Goal: Entertainment & Leisure: Consume media (video, audio)

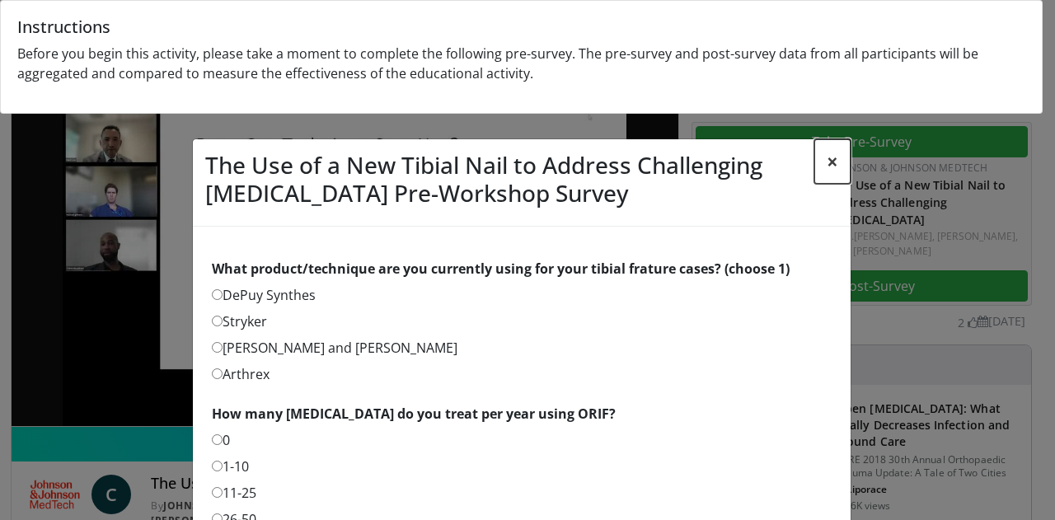
click at [827, 157] on button "×" at bounding box center [832, 161] width 36 height 45
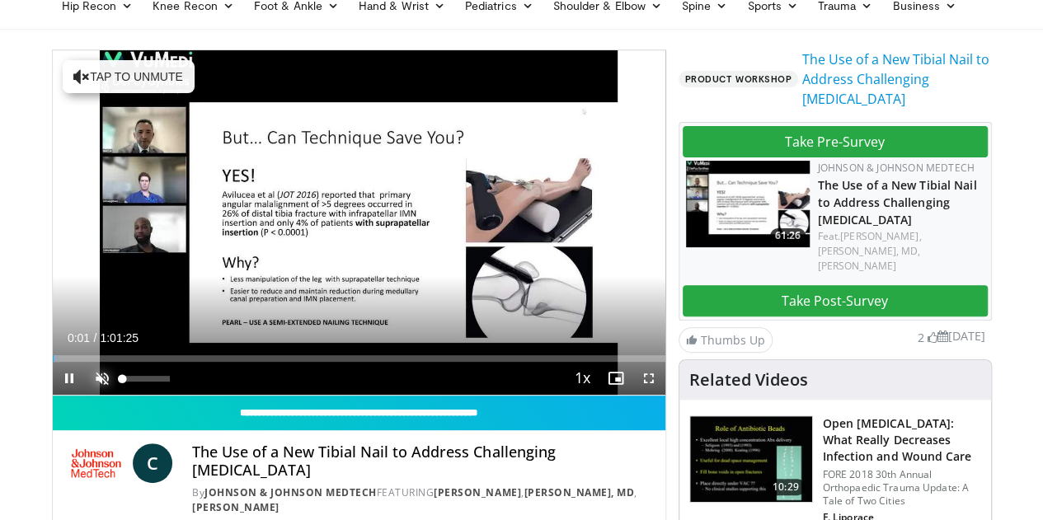
click at [86, 395] on span "Video Player" at bounding box center [102, 378] width 33 height 33
click at [665, 395] on span "Video Player" at bounding box center [648, 378] width 33 height 33
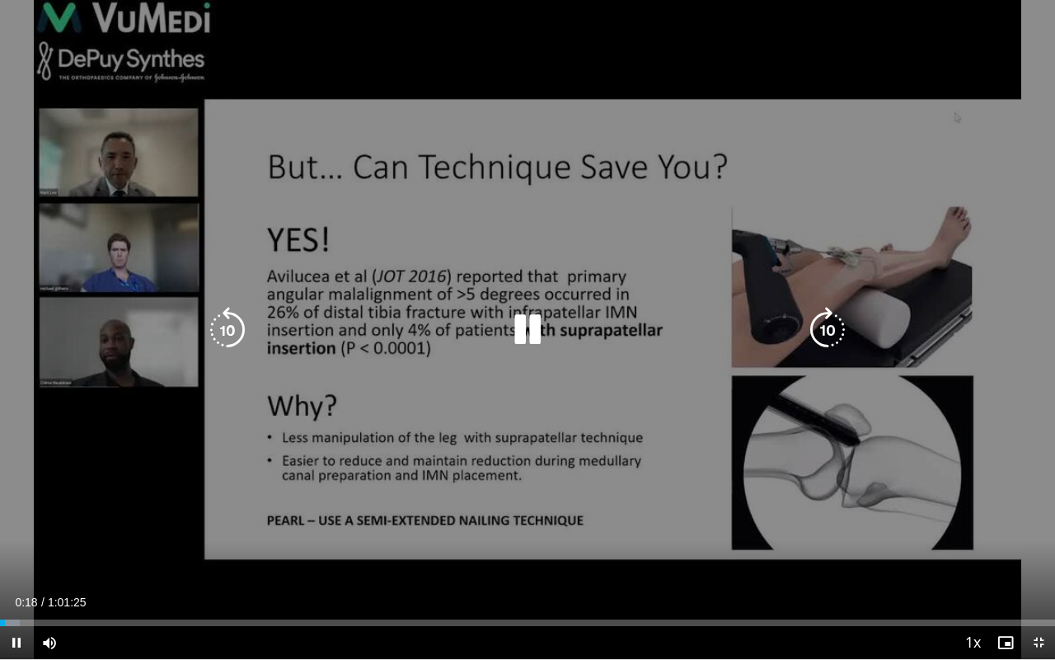
click at [531, 322] on icon "Video Player" at bounding box center [528, 330] width 46 height 46
click at [533, 322] on icon "Video Player" at bounding box center [528, 330] width 46 height 46
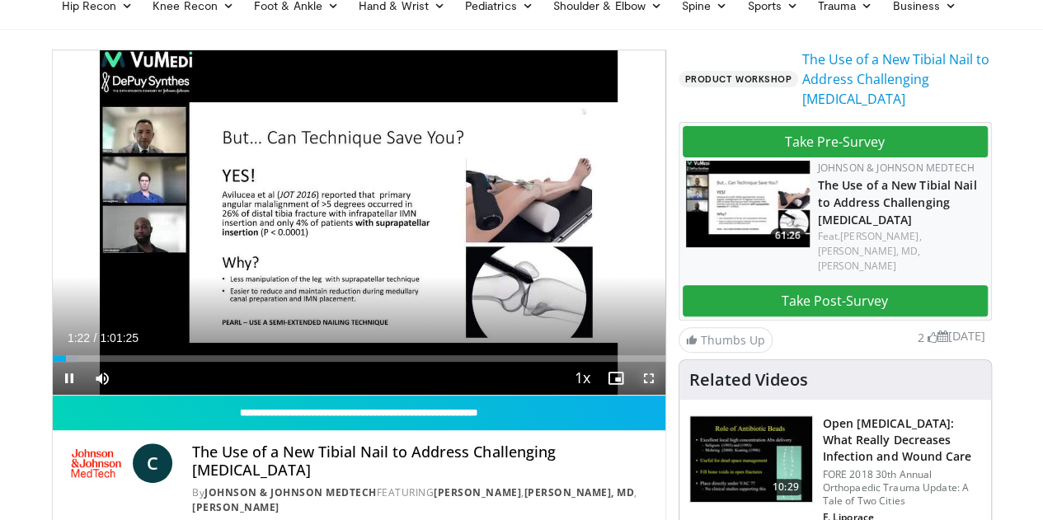
click at [660, 395] on span "Video Player" at bounding box center [648, 378] width 33 height 33
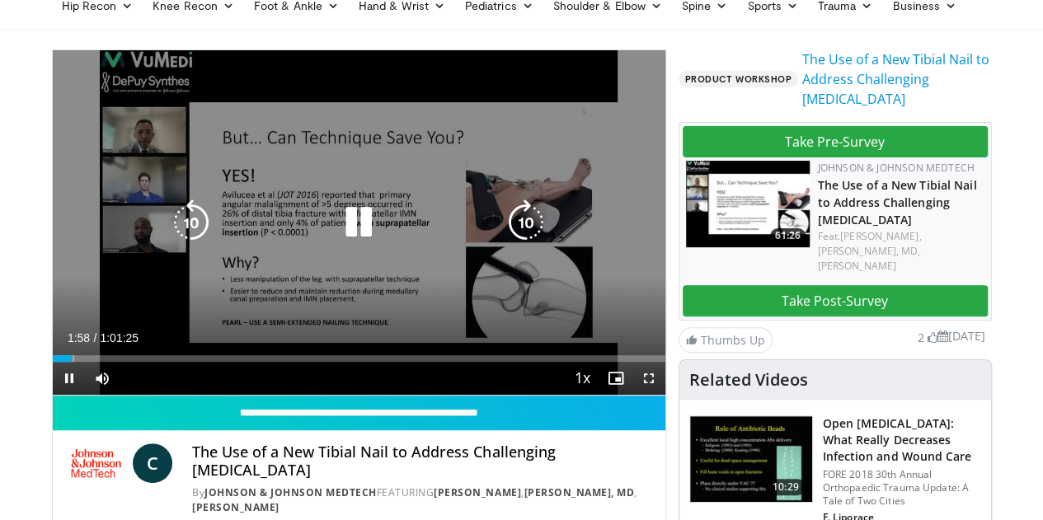
click at [346, 242] on icon "Video Player" at bounding box center [359, 222] width 46 height 46
click at [338, 243] on icon "Video Player" at bounding box center [359, 222] width 46 height 46
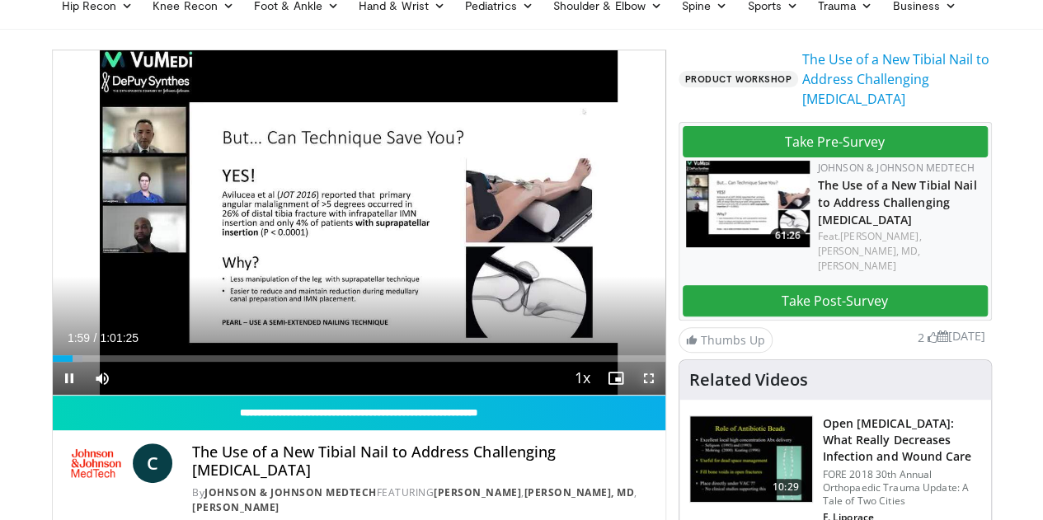
click at [660, 395] on span "Video Player" at bounding box center [648, 378] width 33 height 33
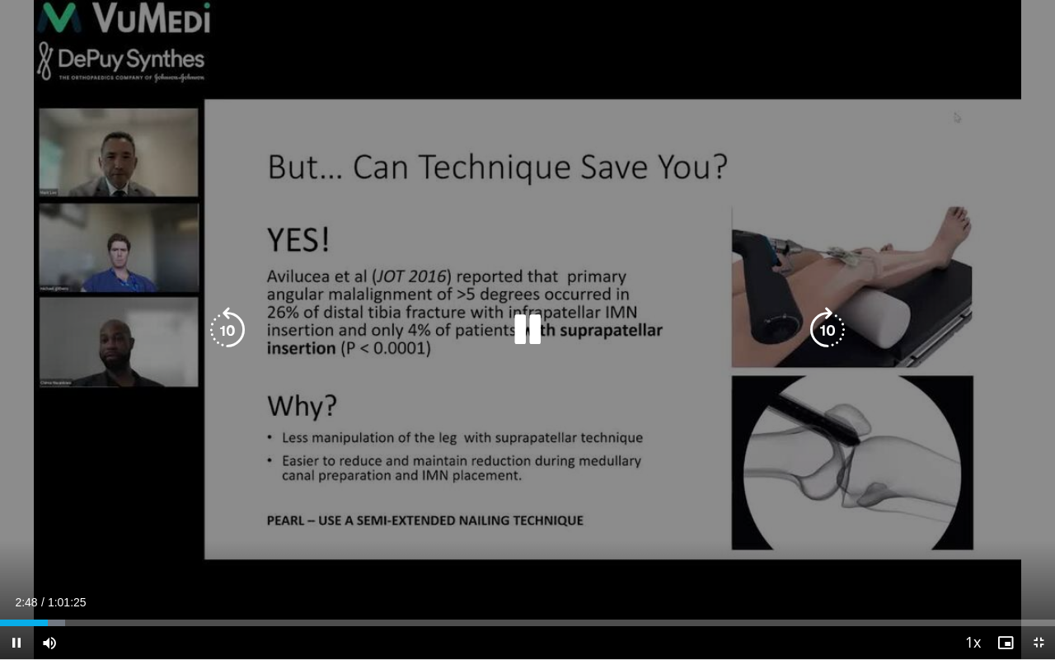
click at [688, 519] on div "10 seconds Tap to unmute" at bounding box center [527, 329] width 1055 height 659
click at [729, 498] on div "10 seconds Tap to unmute" at bounding box center [527, 329] width 1055 height 659
click at [528, 324] on icon "Video Player" at bounding box center [528, 330] width 46 height 46
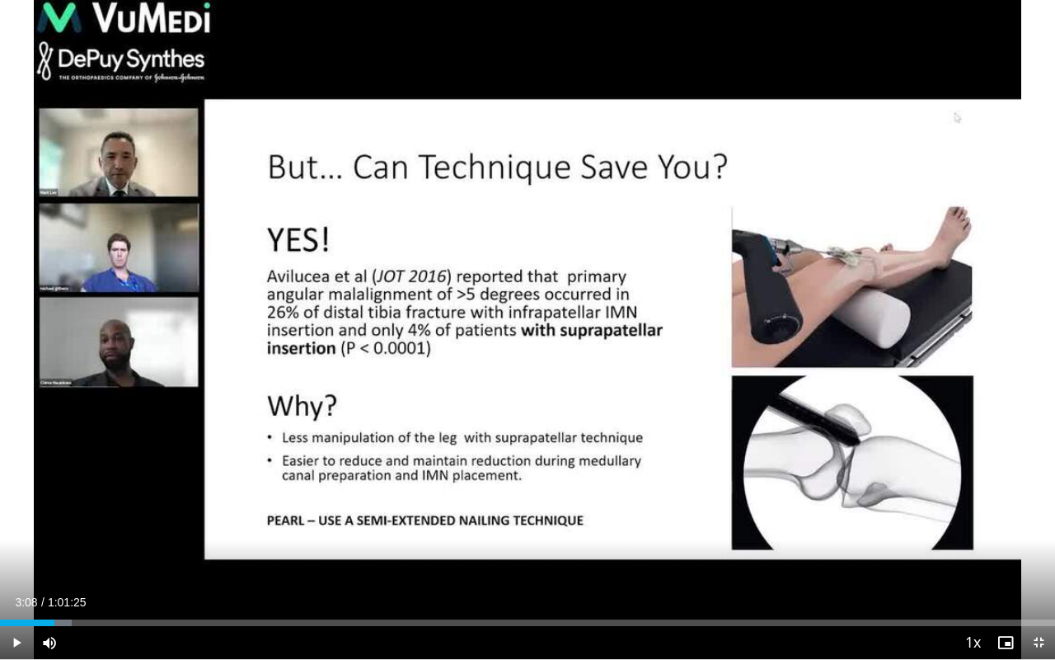
click at [528, 324] on div "10 seconds Tap to unmute" at bounding box center [527, 329] width 1055 height 659
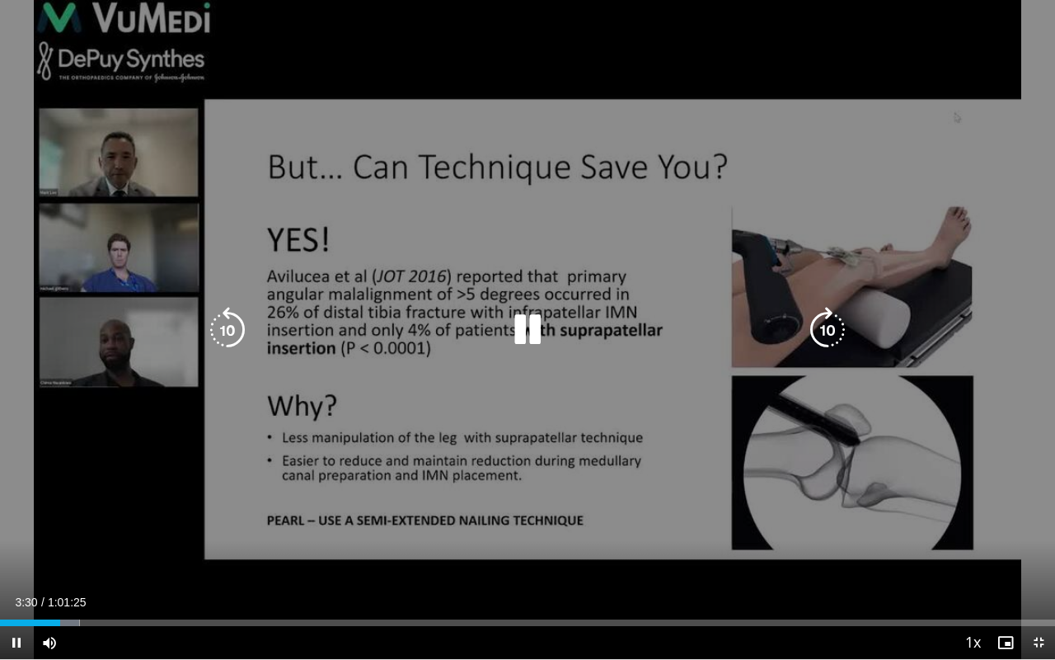
click at [523, 311] on icon "Video Player" at bounding box center [528, 330] width 46 height 46
click at [525, 330] on icon "Video Player" at bounding box center [528, 330] width 46 height 46
click at [527, 330] on icon "Video Player" at bounding box center [528, 330] width 46 height 46
click at [536, 329] on icon "Video Player" at bounding box center [528, 330] width 46 height 46
click at [519, 338] on icon "Video Player" at bounding box center [528, 330] width 46 height 46
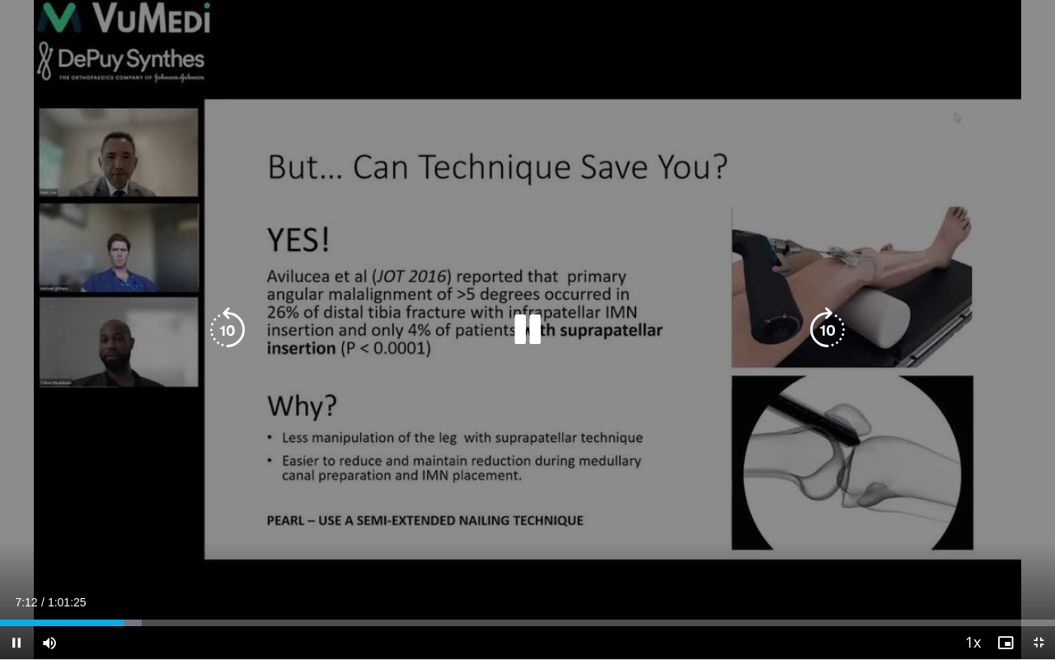
click at [547, 332] on icon "Video Player" at bounding box center [528, 330] width 46 height 46
click at [526, 331] on icon "Video Player" at bounding box center [528, 330] width 46 height 46
click at [525, 328] on icon "Video Player" at bounding box center [528, 330] width 46 height 46
click at [523, 326] on icon "Video Player" at bounding box center [528, 330] width 46 height 46
click at [538, 337] on icon "Video Player" at bounding box center [528, 330] width 46 height 46
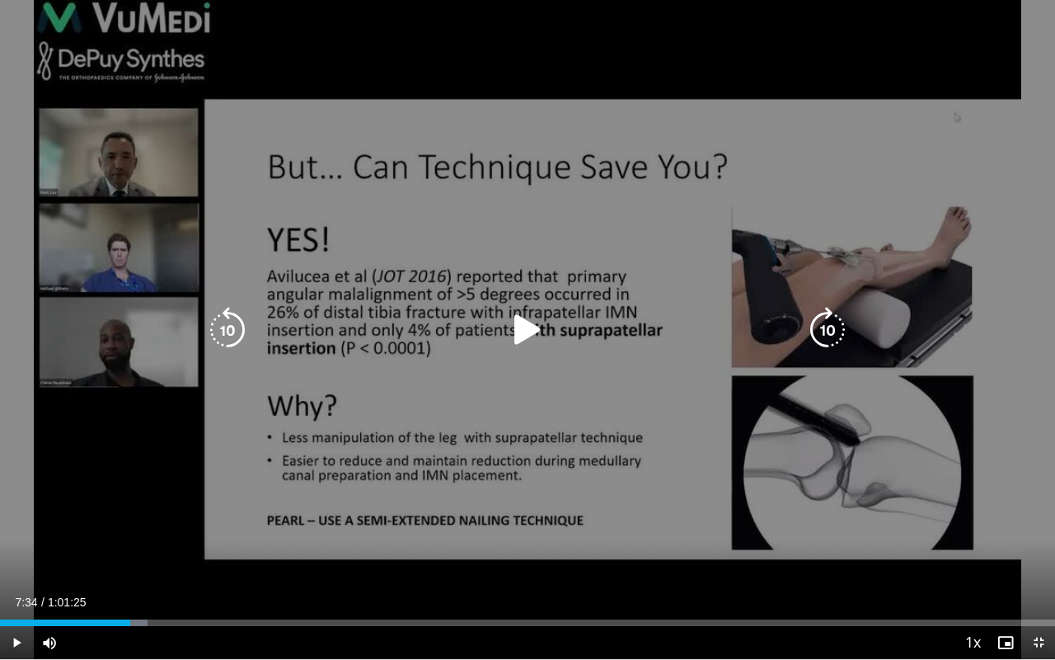
click at [517, 329] on icon "Video Player" at bounding box center [528, 330] width 46 height 46
click at [519, 331] on icon "Video Player" at bounding box center [528, 330] width 46 height 46
click at [524, 326] on icon "Video Player" at bounding box center [528, 330] width 46 height 46
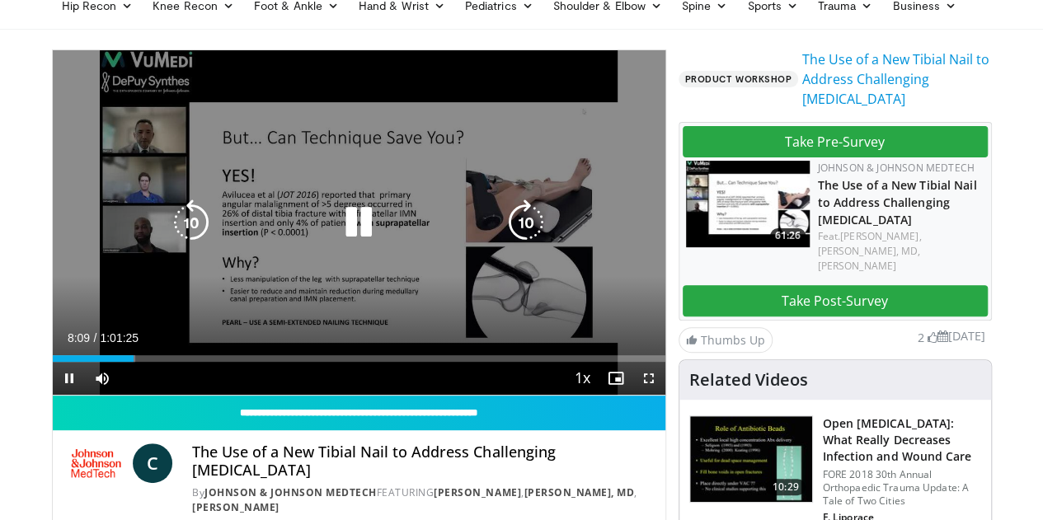
click at [350, 240] on icon "Video Player" at bounding box center [359, 222] width 46 height 46
click at [346, 240] on icon "Video Player" at bounding box center [359, 222] width 46 height 46
click at [353, 246] on icon "Video Player" at bounding box center [359, 222] width 46 height 46
click at [353, 227] on icon "Video Player" at bounding box center [359, 222] width 46 height 46
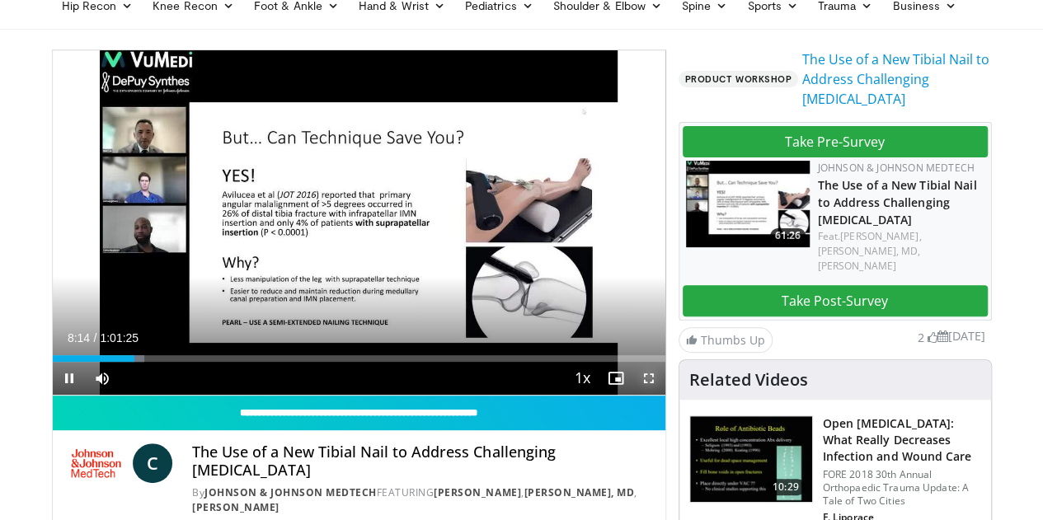
click at [665, 395] on span "Video Player" at bounding box center [648, 378] width 33 height 33
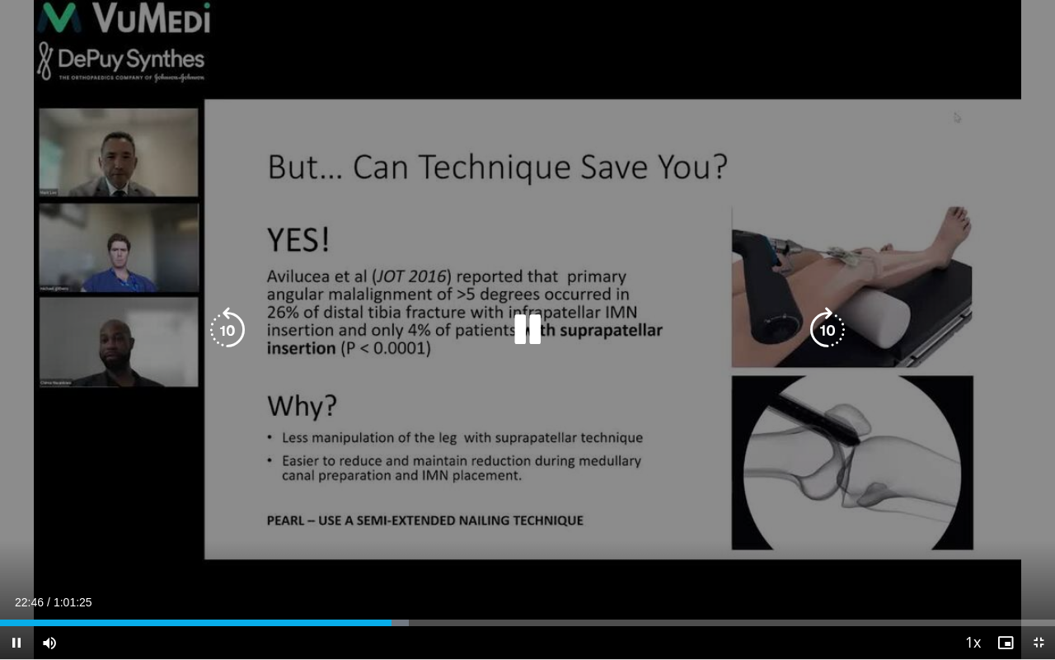
click at [649, 519] on div "10 seconds Tap to unmute" at bounding box center [527, 329] width 1055 height 659
click at [537, 326] on icon "Video Player" at bounding box center [528, 330] width 46 height 46
click at [521, 322] on icon "Video Player" at bounding box center [528, 330] width 46 height 46
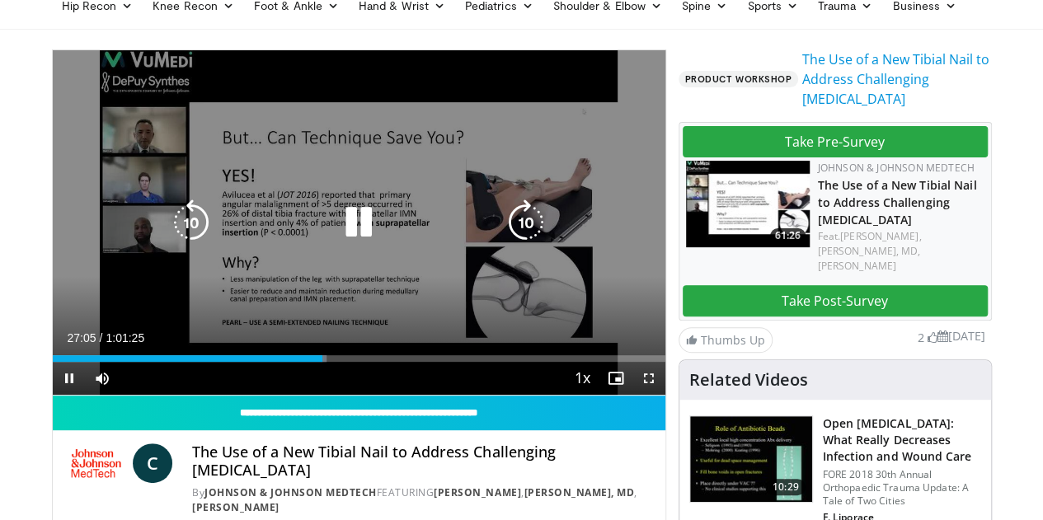
click at [342, 242] on icon "Video Player" at bounding box center [359, 222] width 46 height 46
